Goal: Task Accomplishment & Management: Use online tool/utility

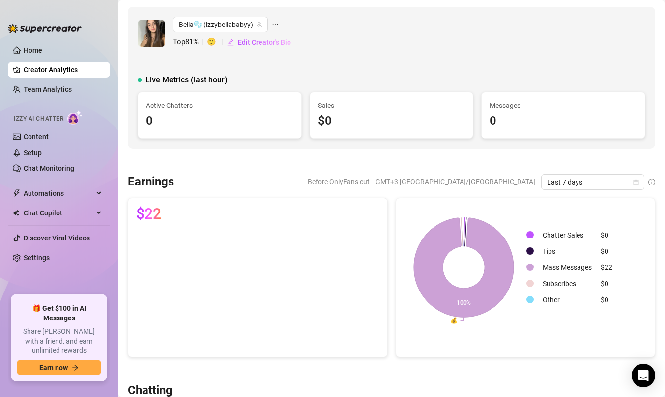
click at [47, 78] on ul "Home Creator Analytics Team Analytics Izzy AI Chatter Content Setup Chat Monito…" at bounding box center [59, 164] width 102 height 253
click at [39, 54] on link "Home" at bounding box center [33, 50] width 19 height 8
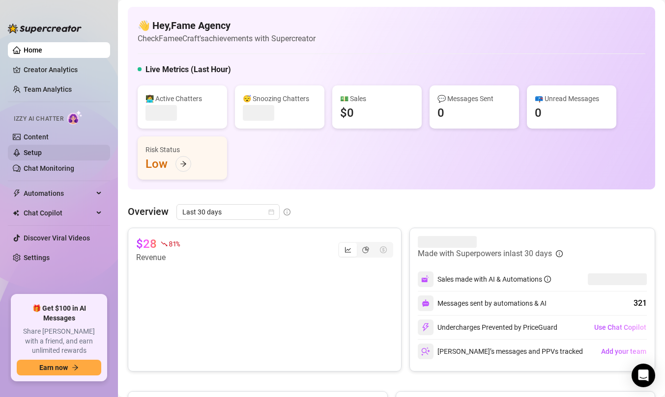
click at [42, 149] on link "Setup" at bounding box center [33, 153] width 18 height 8
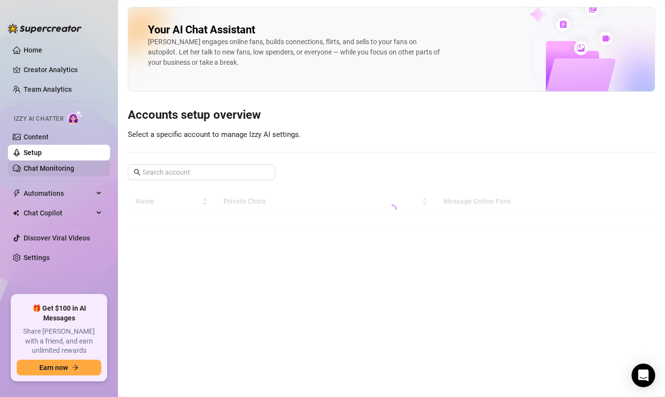
click at [44, 167] on link "Chat Monitoring" at bounding box center [49, 169] width 51 height 8
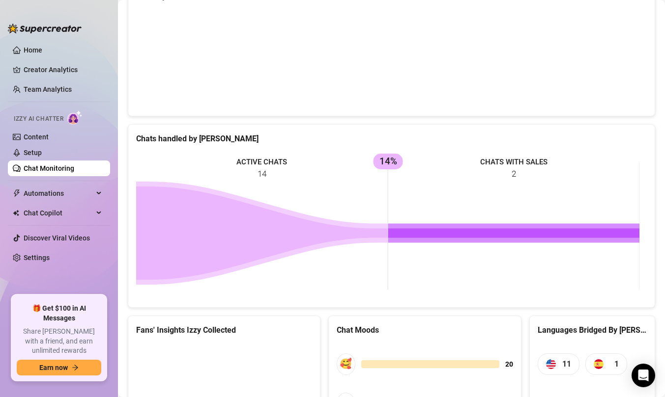
scroll to position [444, 0]
